Goal: Find specific page/section: Find specific page/section

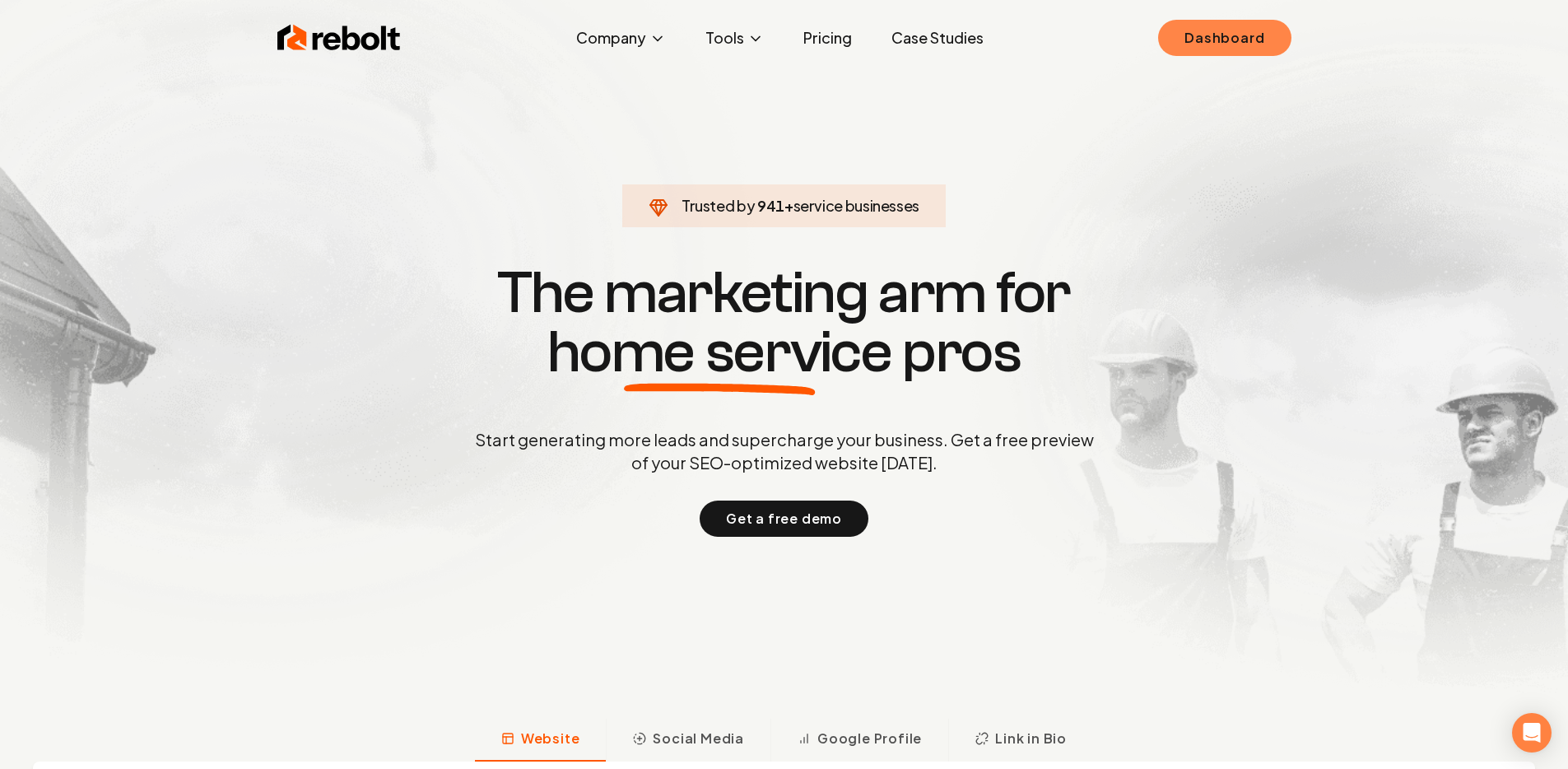
click at [1185, 34] on link "Dashboard" at bounding box center [1224, 38] width 132 height 36
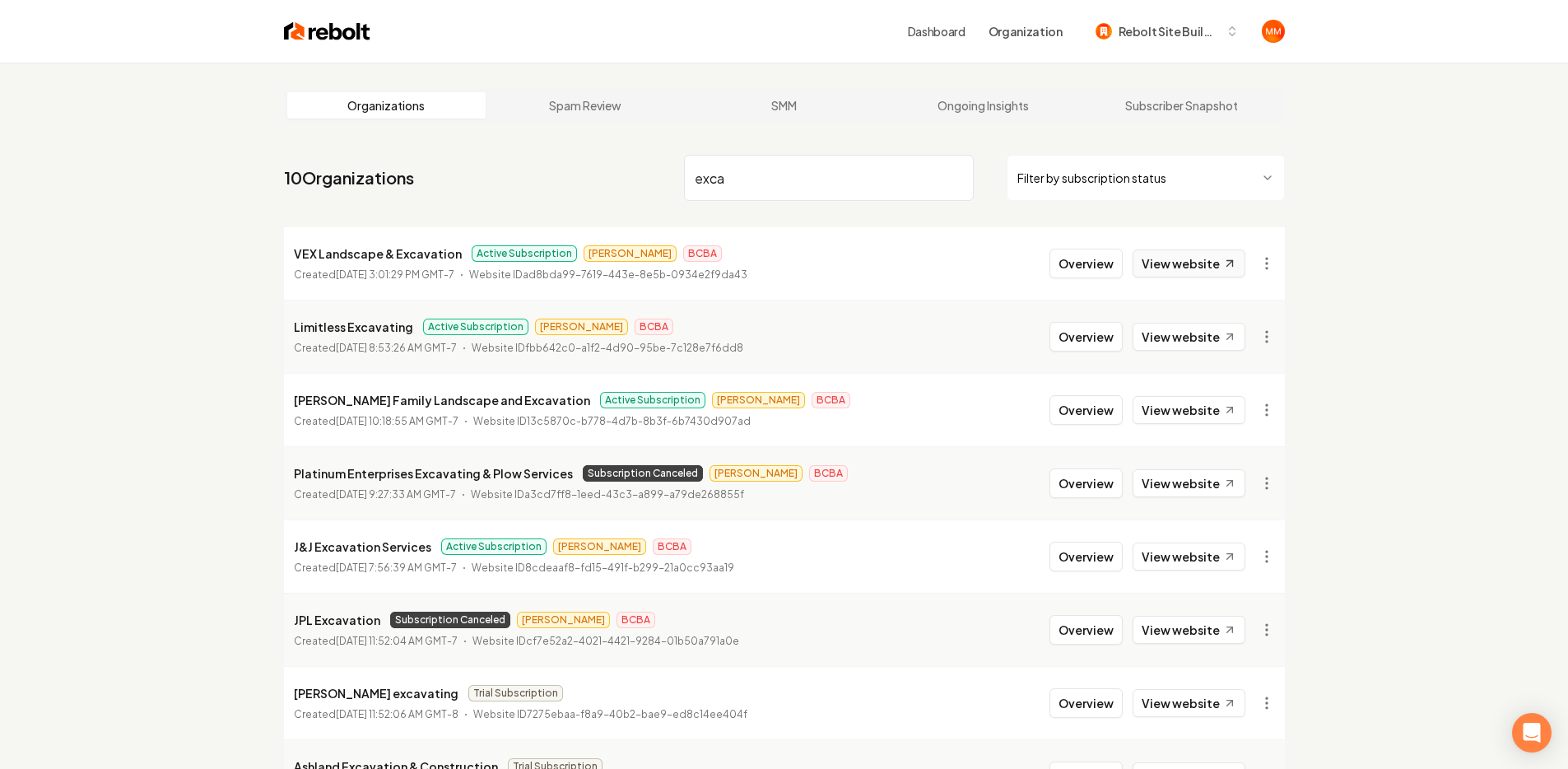
type input "exca"
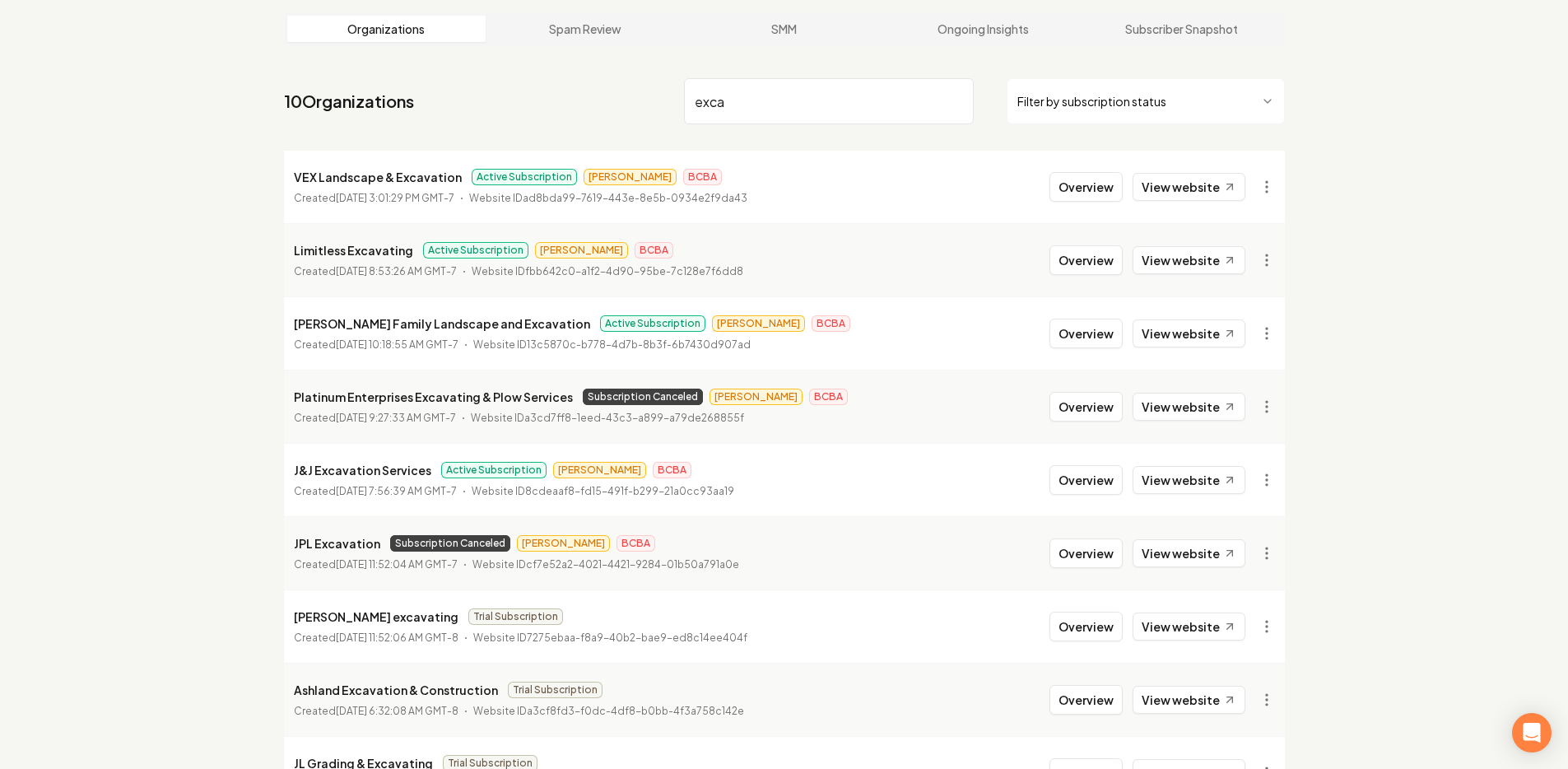
scroll to position [259, 0]
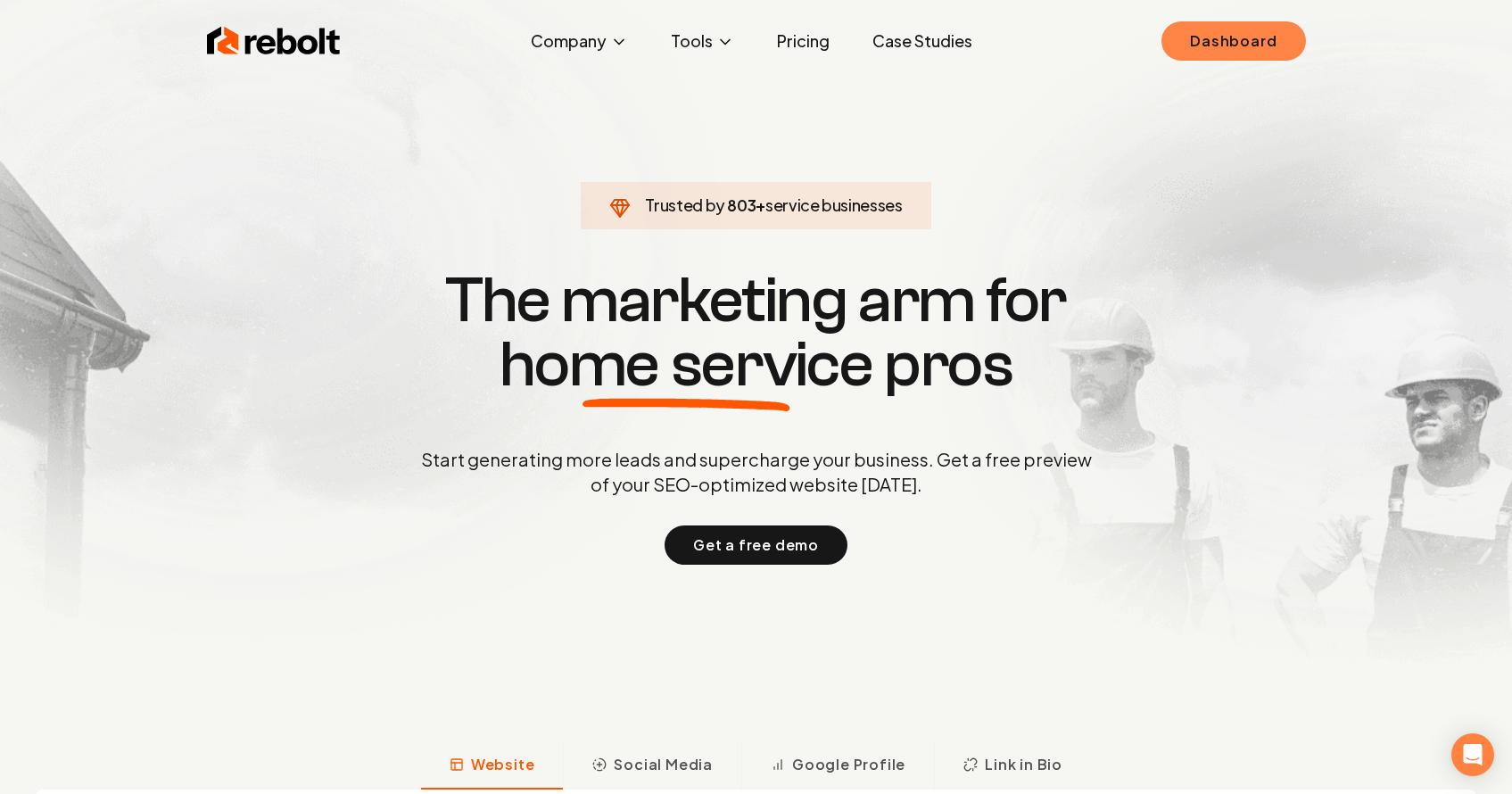
click at [1220, 34] on link "Dashboard" at bounding box center [1234, 41] width 143 height 39
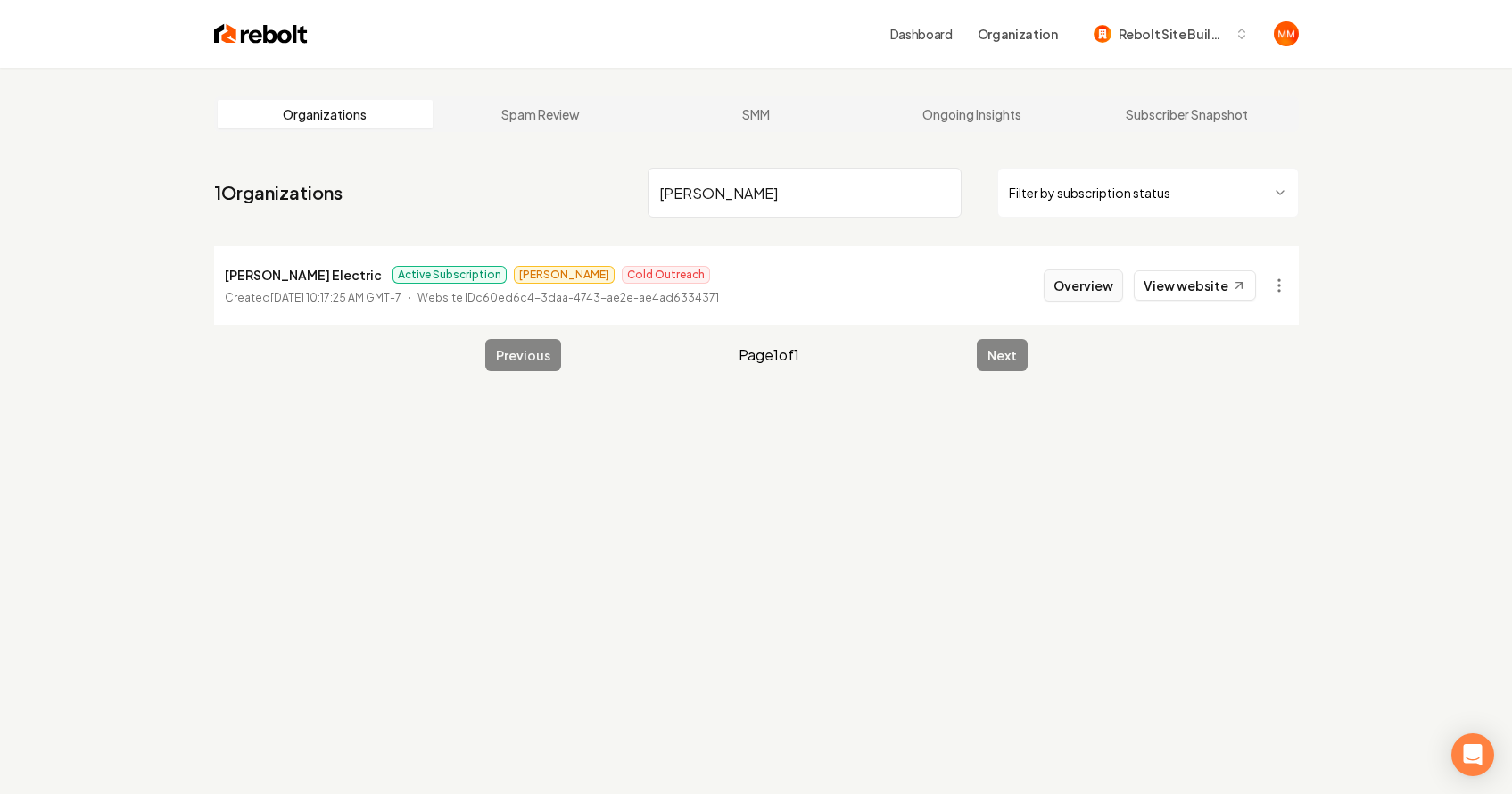
type input "walter"
click at [1065, 289] on button "Overview" at bounding box center [1083, 285] width 79 height 33
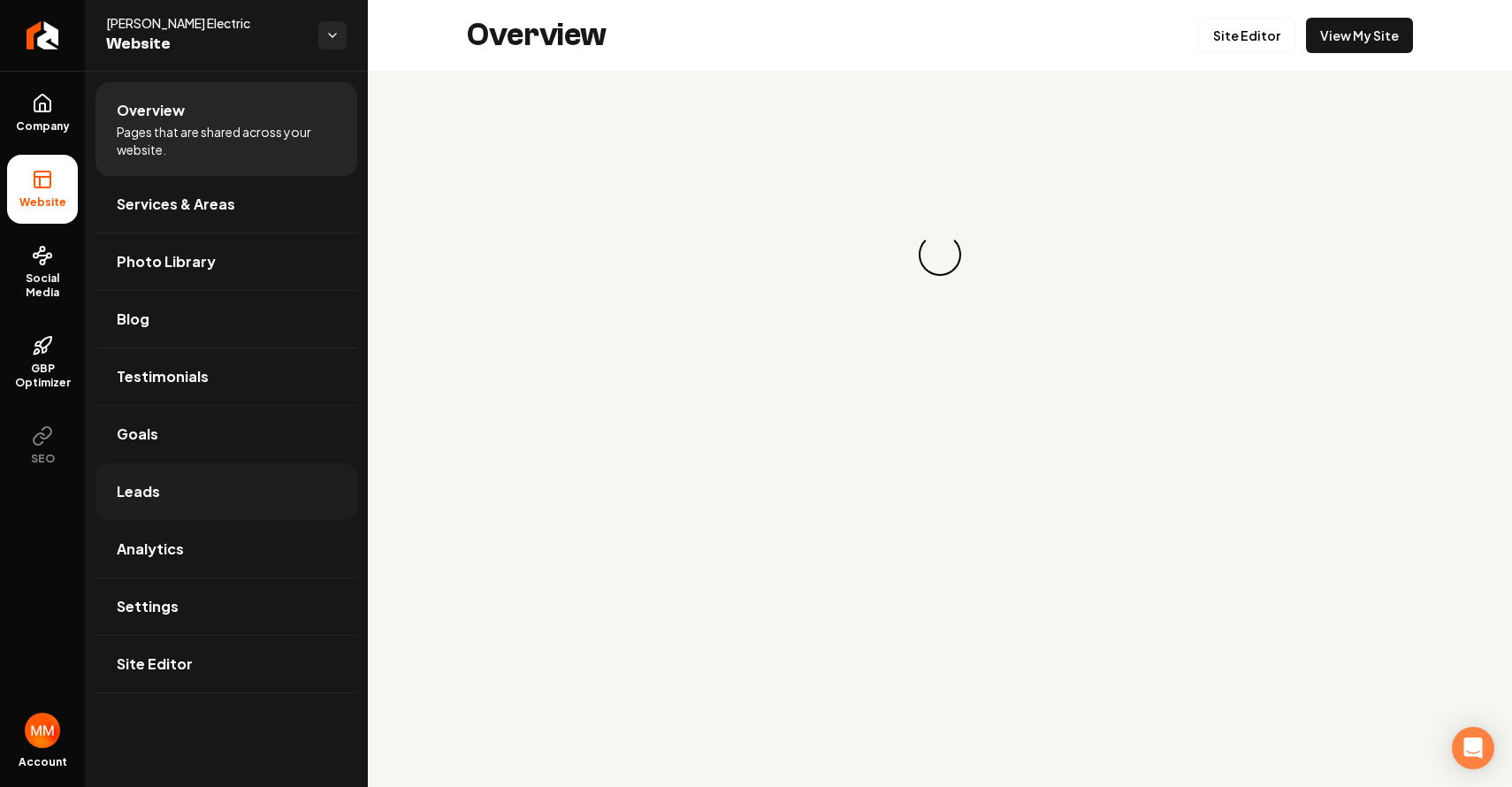
click at [202, 492] on link "Leads" at bounding box center [227, 491] width 262 height 56
